Goal: Information Seeking & Learning: Learn about a topic

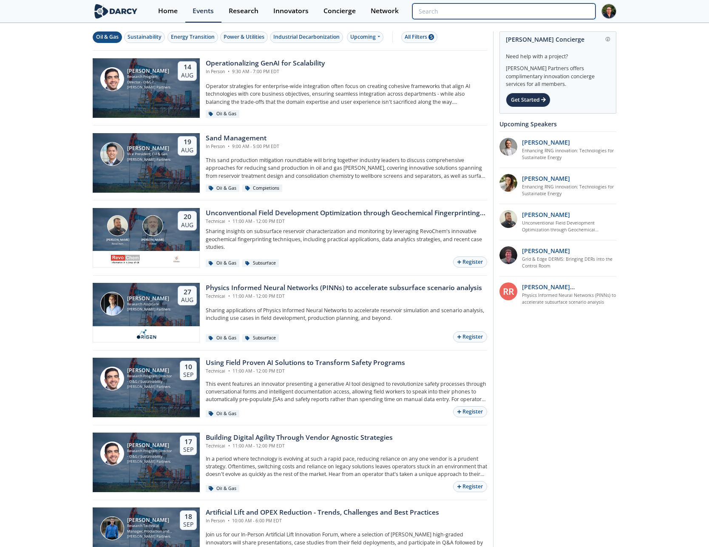
click at [536, 10] on input "search" at bounding box center [503, 11] width 183 height 16
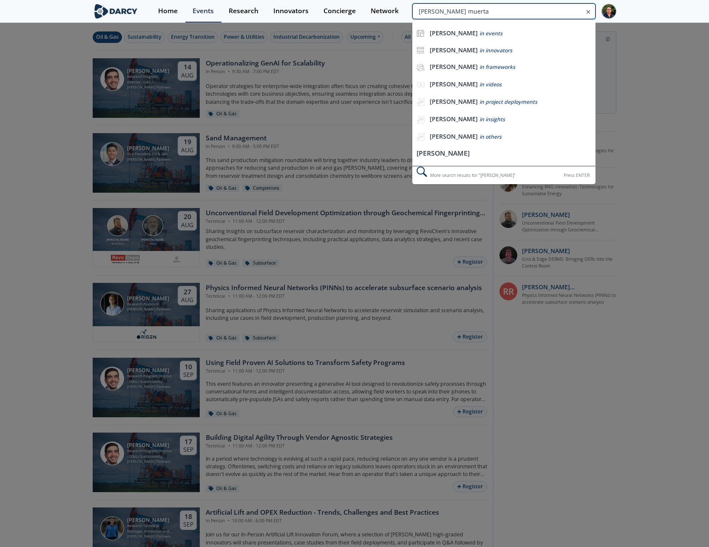
type input "[PERSON_NAME] muerta"
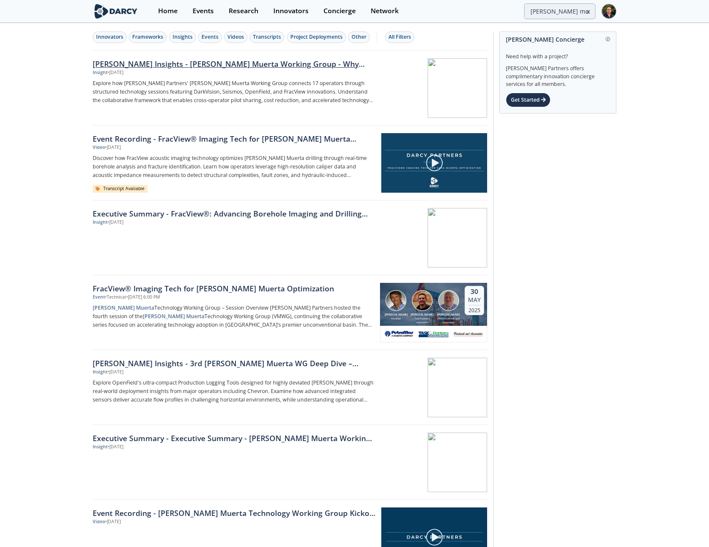
click at [317, 68] on div "[PERSON_NAME] Insights - [PERSON_NAME] Muerta Working Group - Why Join & Roadmap" at bounding box center [233, 63] width 281 height 11
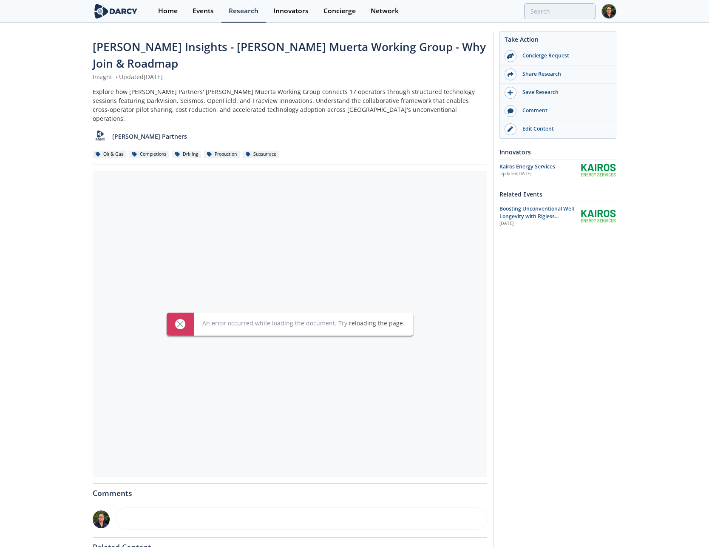
type input "[PERSON_NAME] muerta"
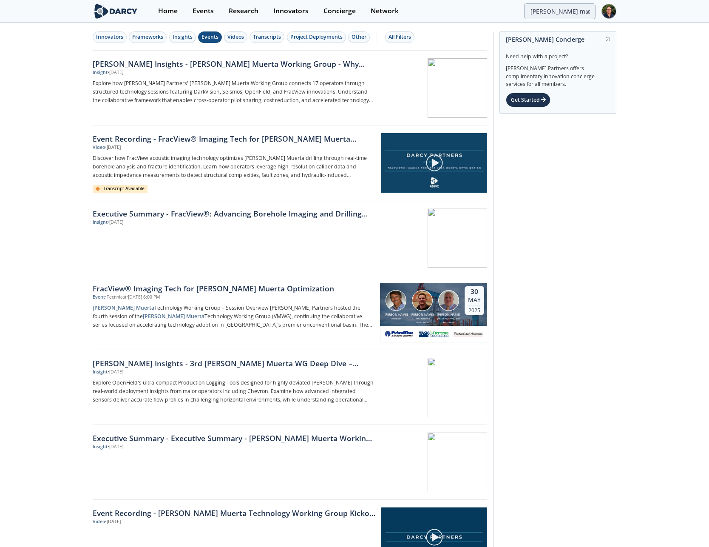
click at [203, 37] on div "Events" at bounding box center [209, 37] width 17 height 8
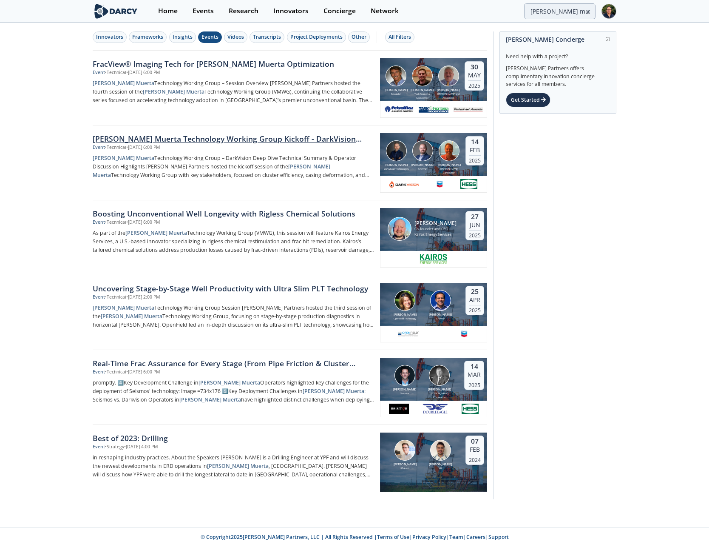
click at [226, 139] on div "[PERSON_NAME] Muerta Technology Working Group Kickoff - DarkVision Deep Dive" at bounding box center [233, 138] width 281 height 11
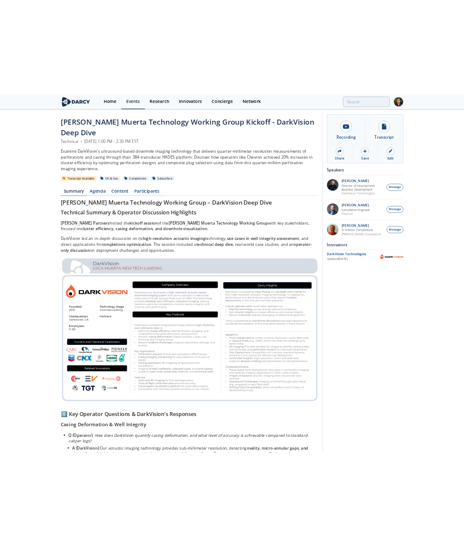
scroll to position [5, 0]
